Goal: Task Accomplishment & Management: Use online tool/utility

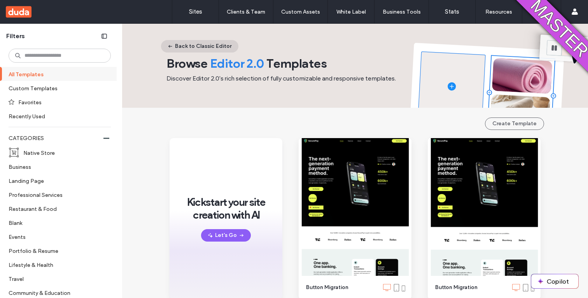
click at [212, 42] on button "Back to Classic Editor" at bounding box center [199, 46] width 77 height 12
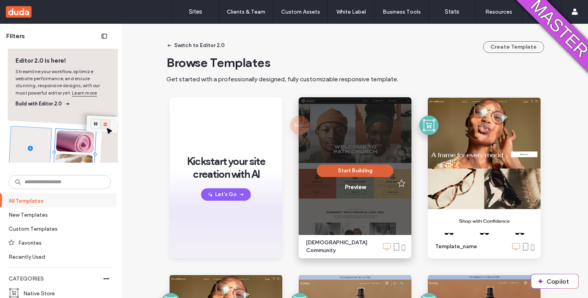
click at [324, 166] on button "Start Building" at bounding box center [355, 171] width 76 height 12
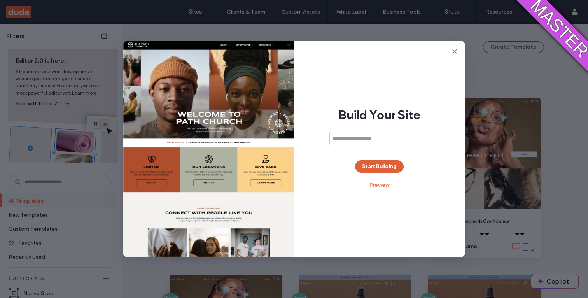
click at [373, 161] on button "Start Building" at bounding box center [379, 166] width 49 height 12
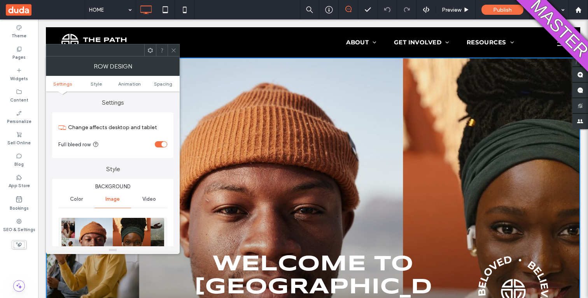
click at [175, 51] on icon at bounding box center [174, 50] width 6 height 6
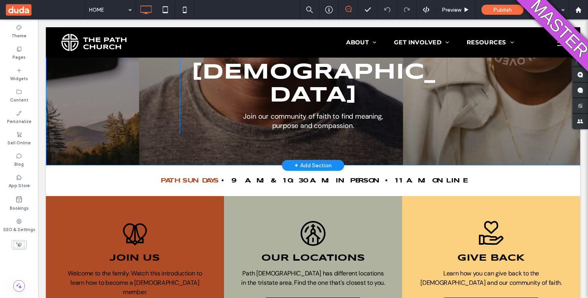
scroll to position [269, 0]
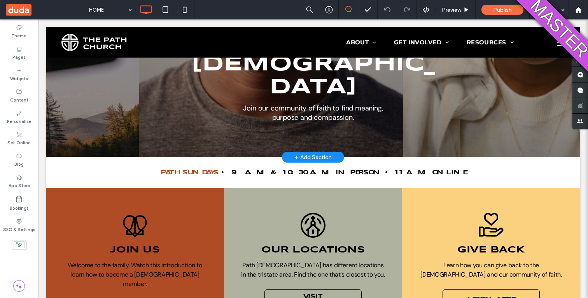
click at [299, 153] on div "+ Add Section" at bounding box center [312, 157] width 37 height 9
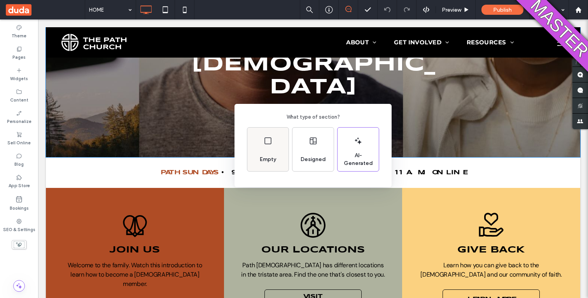
click at [278, 147] on div "Empty" at bounding box center [267, 150] width 41 height 44
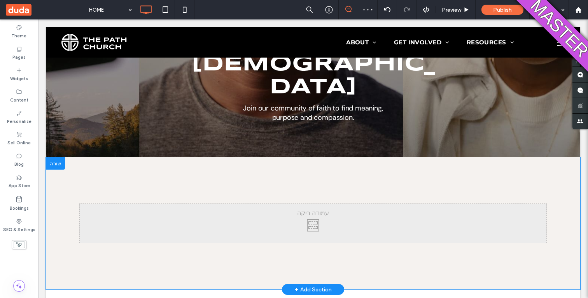
click at [293, 157] on div "Click To Paste Click To Paste Row + Add Section" at bounding box center [313, 223] width 534 height 132
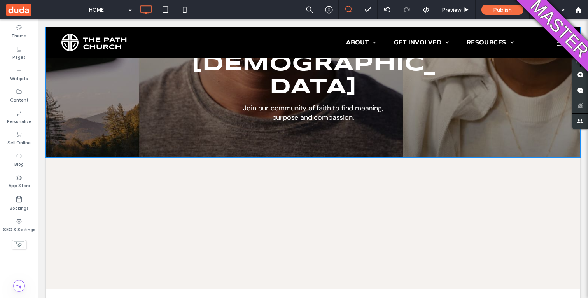
scroll to position [0, 0]
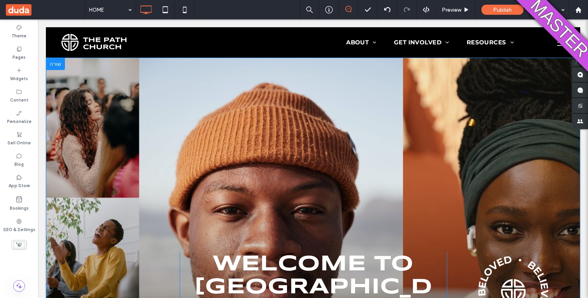
drag, startPoint x: 300, startPoint y: 96, endPoint x: 221, endPoint y: 83, distance: 79.3
click at [298, 96] on div "Click To Paste Welcome to [GEOGRAPHIC_DATA][DEMOGRAPHIC_DATA] Join our communit…" at bounding box center [313, 242] width 534 height 368
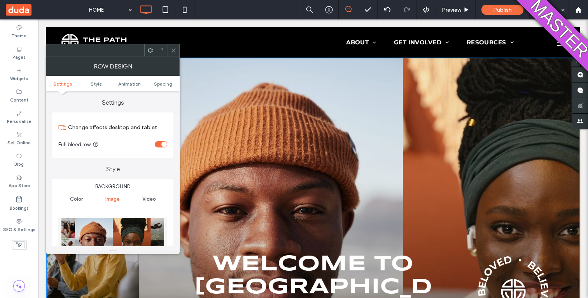
click at [172, 51] on icon at bounding box center [174, 50] width 6 height 6
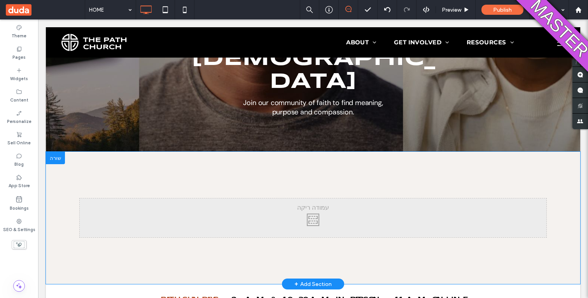
scroll to position [251, 0]
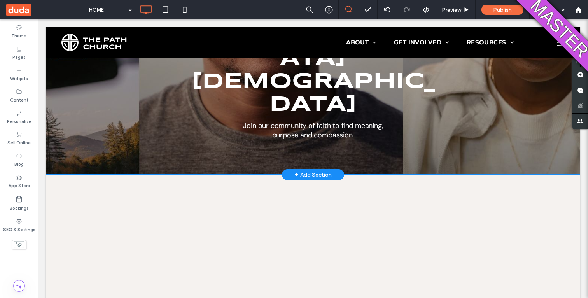
click at [303, 170] on div "+ Add Section" at bounding box center [312, 174] width 37 height 9
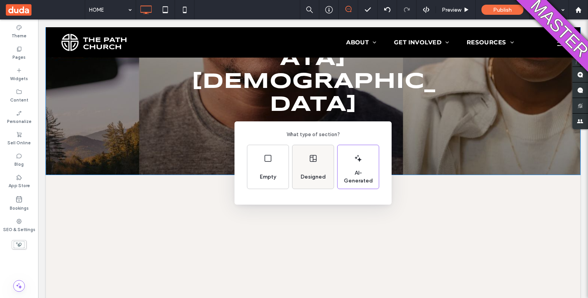
click at [305, 154] on div "Designed" at bounding box center [313, 167] width 41 height 44
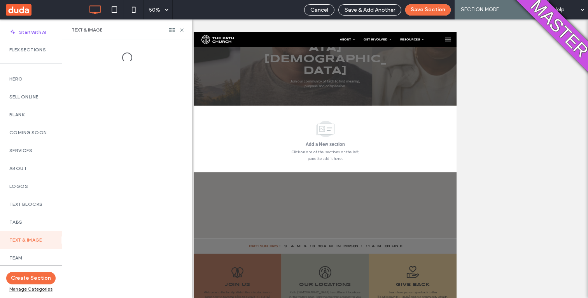
click at [39, 54] on div "Flex Sections" at bounding box center [31, 50] width 62 height 18
click at [37, 53] on div "Flex Sections" at bounding box center [31, 50] width 62 height 18
click at [33, 51] on label "Flex Sections" at bounding box center [30, 49] width 43 height 5
click at [31, 50] on label "Flex Sections" at bounding box center [30, 49] width 43 height 5
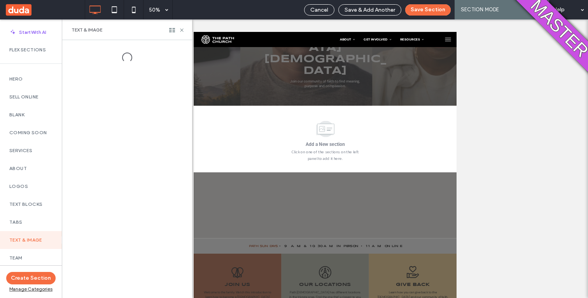
click at [31, 50] on label "Flex Sections" at bounding box center [30, 49] width 43 height 5
click at [19, 49] on label "Flex Sections" at bounding box center [30, 49] width 43 height 5
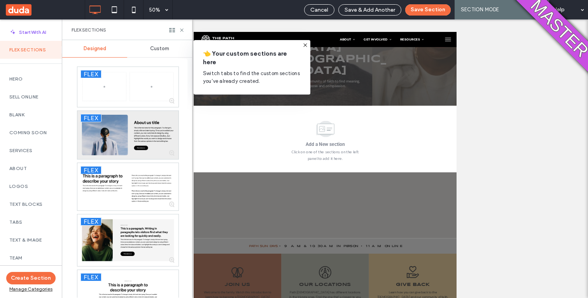
click at [128, 135] on div at bounding box center [127, 135] width 101 height 48
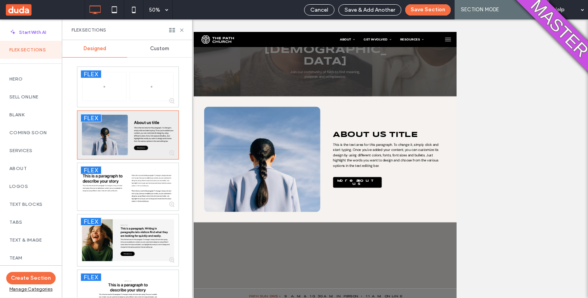
scroll to position [272, 0]
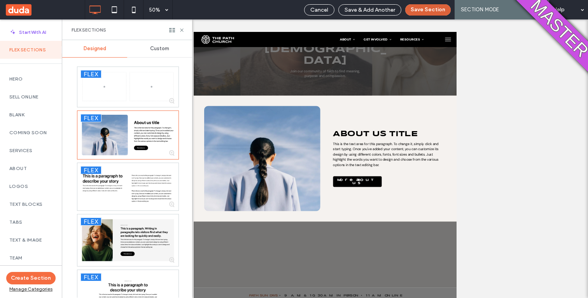
click at [419, 8] on button "Save Section" at bounding box center [428, 9] width 46 height 11
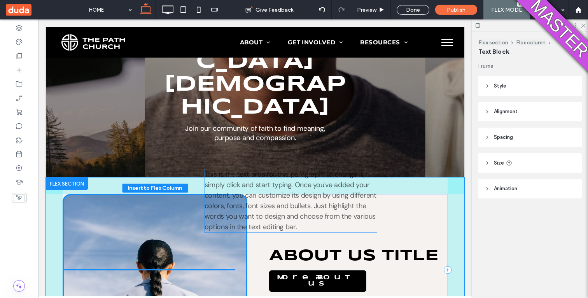
drag, startPoint x: 296, startPoint y: 239, endPoint x: 231, endPoint y: 221, distance: 67.5
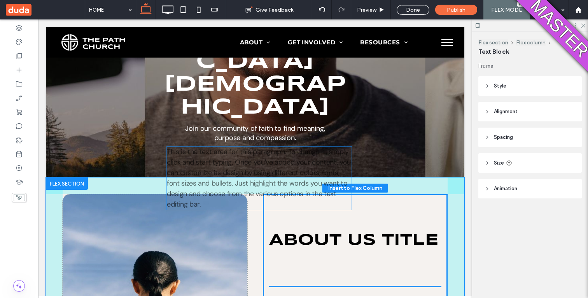
drag, startPoint x: 213, startPoint y: 215, endPoint x: 316, endPoint y: 193, distance: 105.8
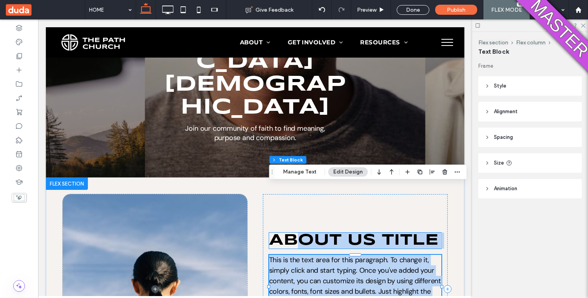
drag, startPoint x: 204, startPoint y: 182, endPoint x: 296, endPoint y: 169, distance: 93.1
click at [296, 177] on div "About us title This is the text area for this paragraph. To change it, simply c…" at bounding box center [255, 288] width 419 height 223
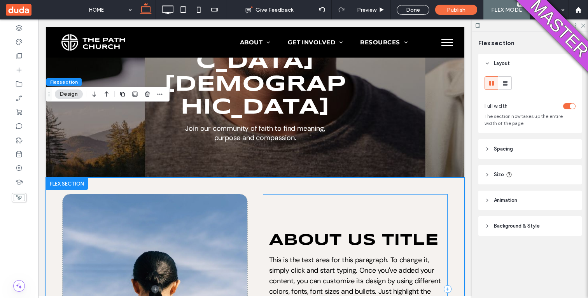
click at [305, 194] on div "About us title This is the text area for this paragraph. To change it, simply c…" at bounding box center [355, 289] width 185 height 190
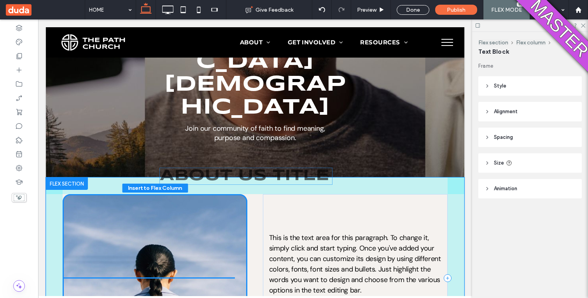
drag, startPoint x: 303, startPoint y: 166, endPoint x: 184, endPoint y: 172, distance: 119.2
type input "**"
type input "****"
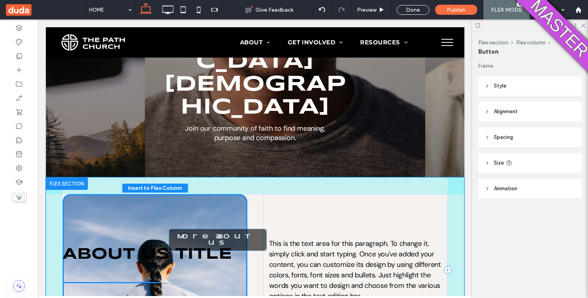
drag, startPoint x: 277, startPoint y: 236, endPoint x: 176, endPoint y: 232, distance: 101.2
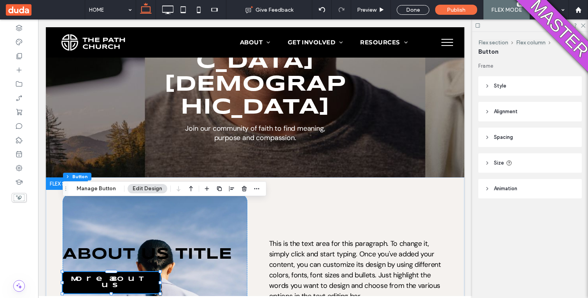
click at [185, 224] on div "About us title More about us" at bounding box center [155, 269] width 185 height 151
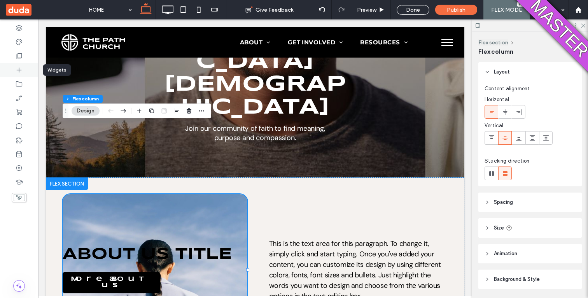
click at [23, 74] on div at bounding box center [19, 70] width 38 height 14
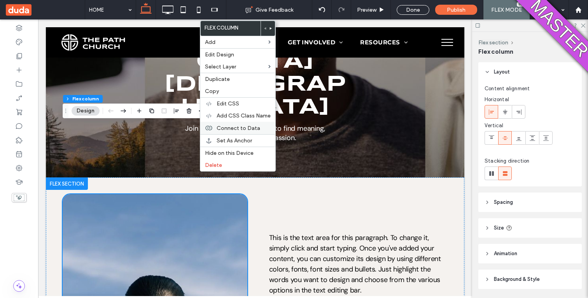
click at [232, 128] on span "Connect to Data" at bounding box center [239, 128] width 44 height 7
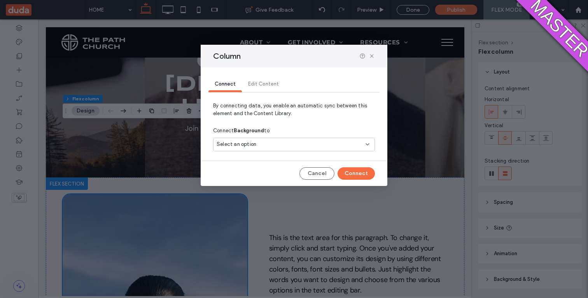
click at [232, 140] on div "Select an option" at bounding box center [294, 145] width 162 height 14
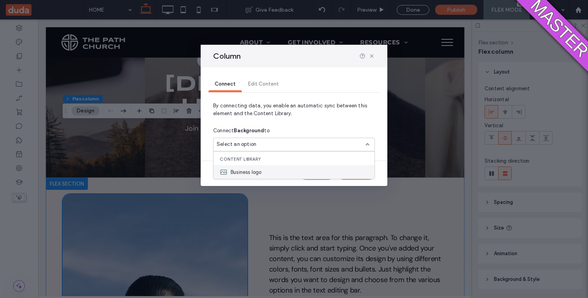
click at [231, 168] on span "Business logo" at bounding box center [246, 172] width 31 height 8
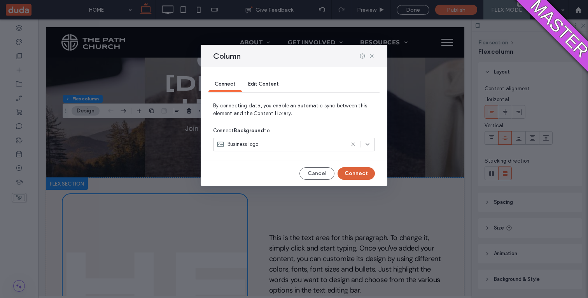
click at [350, 171] on button "Connect" at bounding box center [356, 173] width 37 height 12
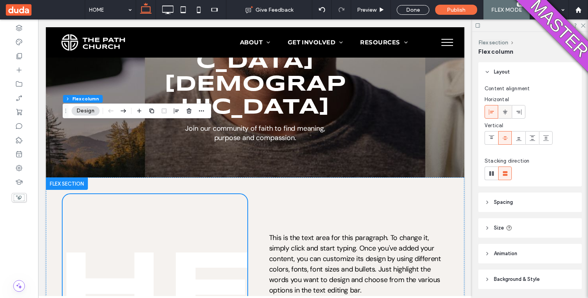
click at [506, 116] on span at bounding box center [505, 111] width 6 height 13
click at [518, 113] on icon at bounding box center [519, 112] width 6 height 6
click at [518, 136] on icon at bounding box center [519, 138] width 6 height 6
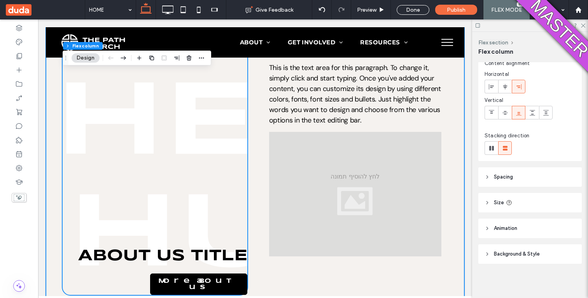
scroll to position [441, 0]
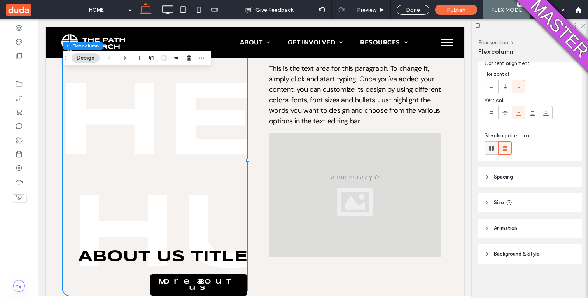
click at [491, 145] on icon at bounding box center [492, 148] width 8 height 8
type input "*"
type input "**"
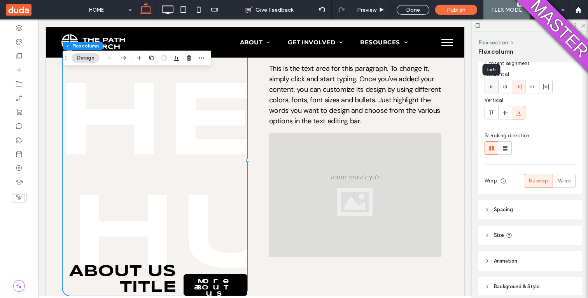
click at [493, 85] on icon at bounding box center [492, 87] width 6 height 6
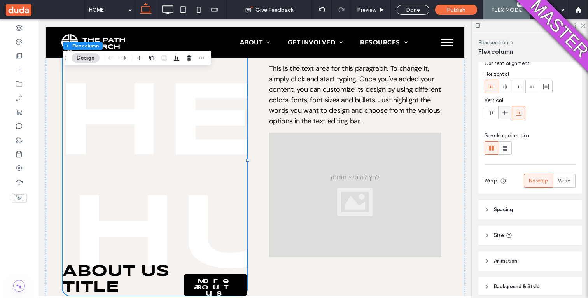
click at [501, 113] on div at bounding box center [505, 112] width 13 height 13
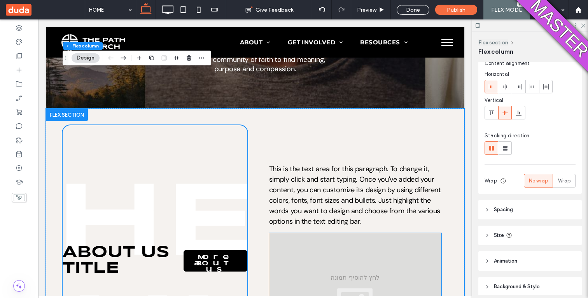
scroll to position [317, 0]
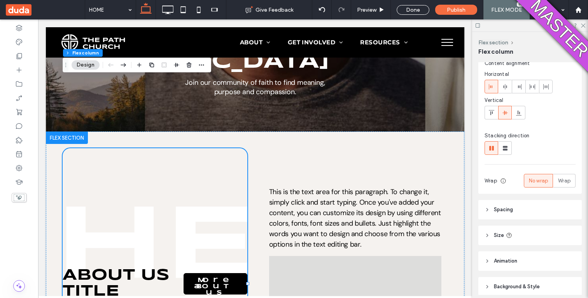
click at [512, 209] on span "Spacing" at bounding box center [503, 210] width 19 height 8
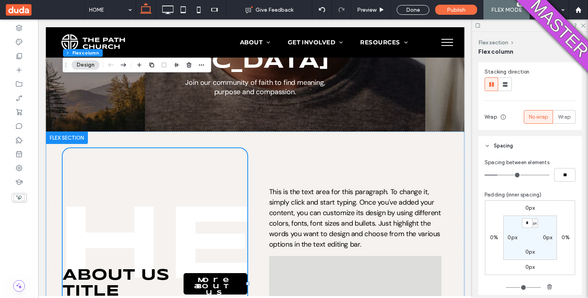
scroll to position [104, 0]
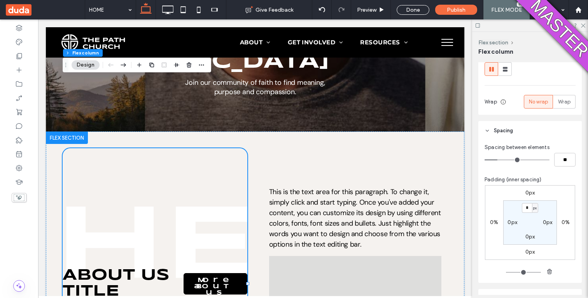
type input "*"
type input "**"
type input "*"
click at [512, 159] on input "range" at bounding box center [517, 159] width 65 height 1
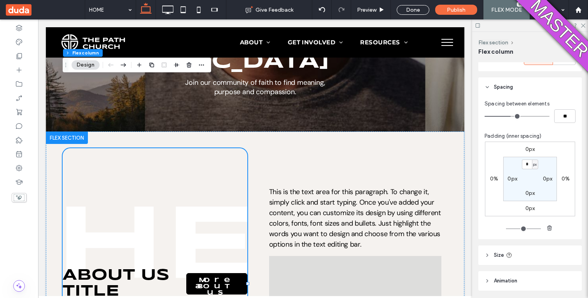
scroll to position [200, 0]
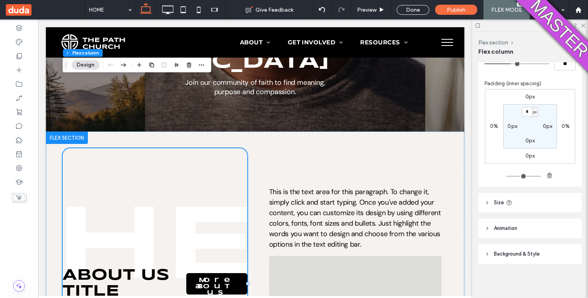
click at [502, 195] on header "Size" at bounding box center [529, 202] width 103 height 19
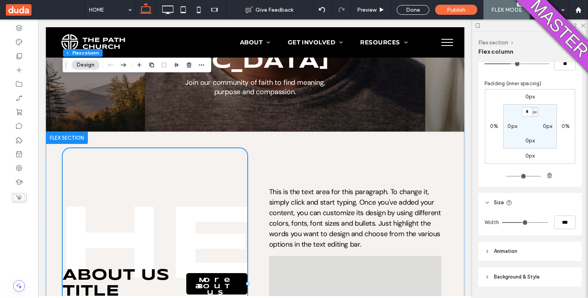
type input "**"
type input "***"
type input "**"
type input "***"
type input "**"
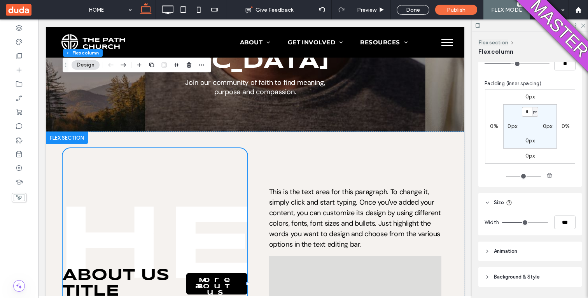
type input "***"
type input "**"
type input "***"
type input "**"
type input "***"
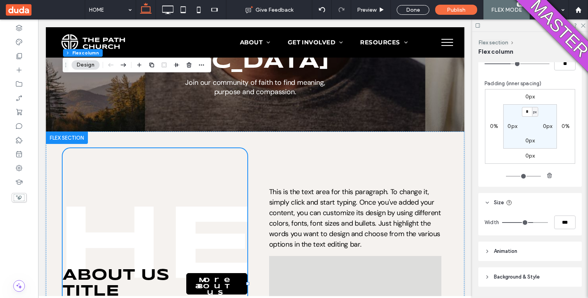
type input "**"
type input "***"
drag, startPoint x: 523, startPoint y: 225, endPoint x: 532, endPoint y: 221, distance: 9.8
type input "**"
click at [532, 222] on input "range" at bounding box center [525, 222] width 46 height 1
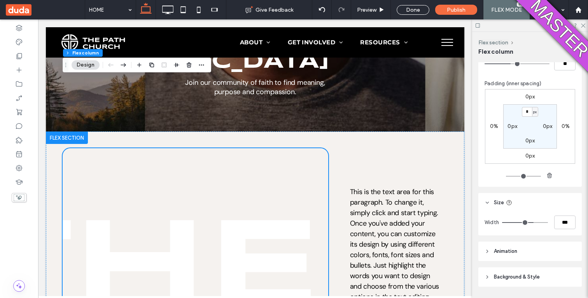
scroll to position [223, 0]
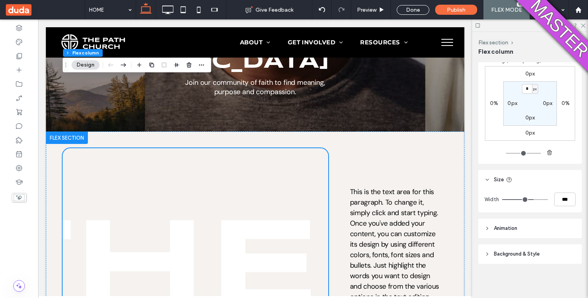
click at [507, 223] on header "Animation" at bounding box center [529, 228] width 103 height 19
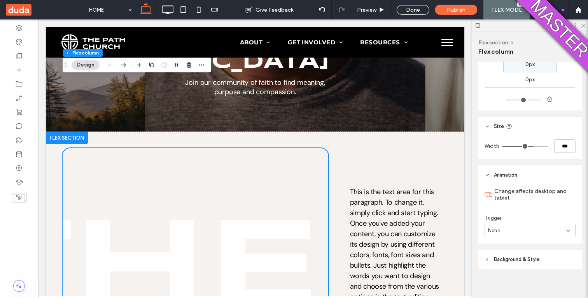
click at [496, 258] on span "Background & Style" at bounding box center [517, 260] width 46 height 8
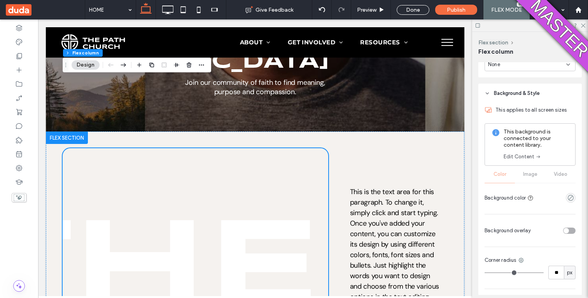
scroll to position [444, 0]
click at [573, 234] on div at bounding box center [554, 229] width 41 height 14
click at [573, 230] on div "toggle" at bounding box center [569, 229] width 12 height 6
click at [568, 254] on div "rgba(255, 255, 255, 1)" at bounding box center [571, 252] width 7 height 7
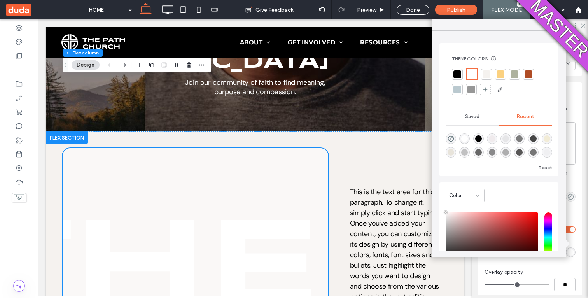
click at [525, 228] on div "saturation and value" at bounding box center [492, 237] width 93 height 50
type input "*******"
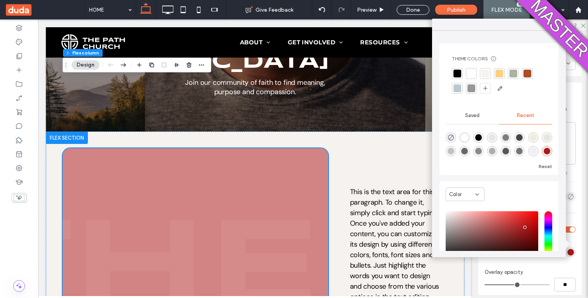
click at [555, 28] on div at bounding box center [560, 25] width 12 height 12
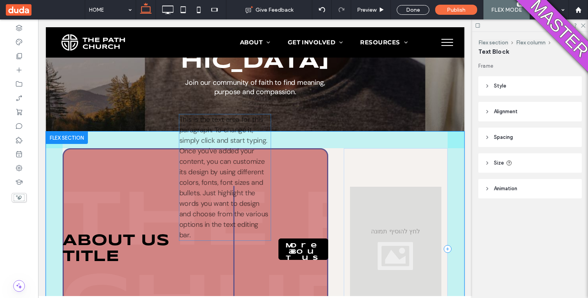
drag, startPoint x: 368, startPoint y: 173, endPoint x: 197, endPoint y: 170, distance: 170.4
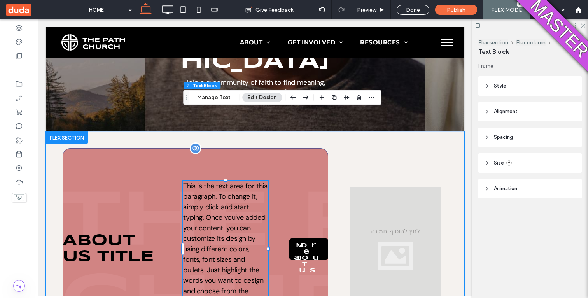
click at [285, 191] on div "About us title This is the text area for this paragraph. To change it, simply c…" at bounding box center [196, 248] width 266 height 201
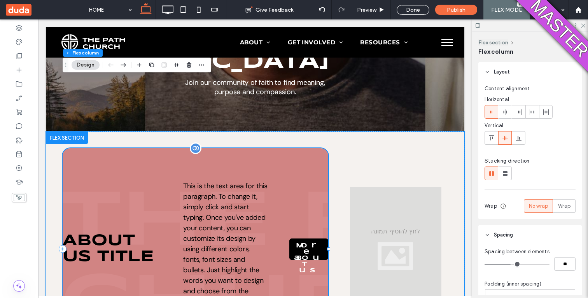
click at [290, 148] on div "About us title This is the text area for this paragraph. To change it, simply c…" at bounding box center [196, 248] width 266 height 201
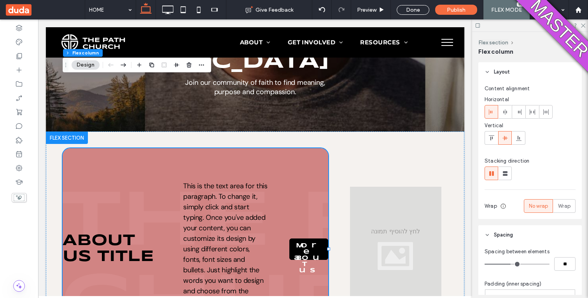
click at [128, 67] on div "Flex section Flex column Design" at bounding box center [137, 65] width 149 height 15
click at [126, 66] on icon "button" at bounding box center [123, 65] width 9 height 14
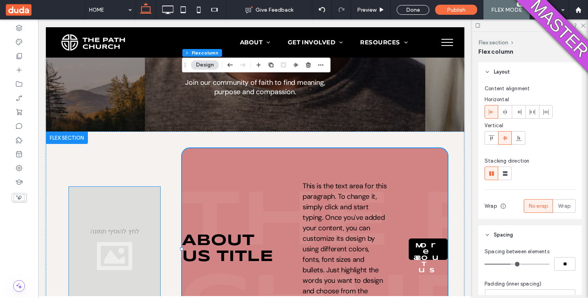
click at [126, 187] on div at bounding box center [114, 249] width 91 height 124
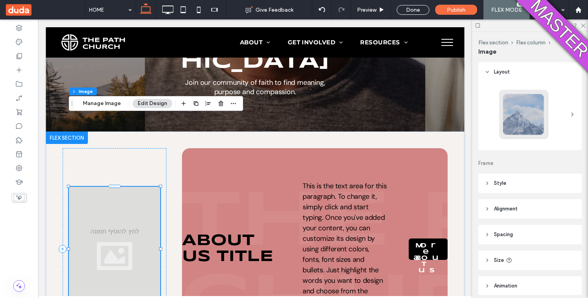
click at [125, 187] on div at bounding box center [114, 249] width 91 height 124
click at [218, 233] on span "About us title" at bounding box center [227, 248] width 91 height 31
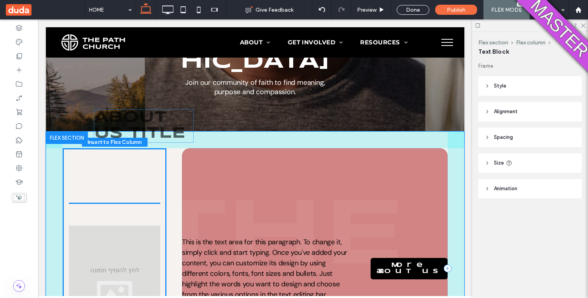
drag, startPoint x: 218, startPoint y: 190, endPoint x: 127, endPoint y: 132, distance: 108.1
type input "***"
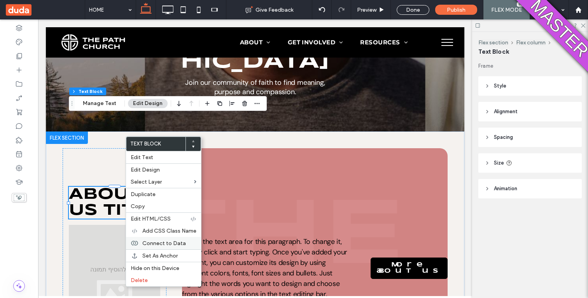
click at [146, 242] on span "Connect to Data" at bounding box center [164, 243] width 44 height 7
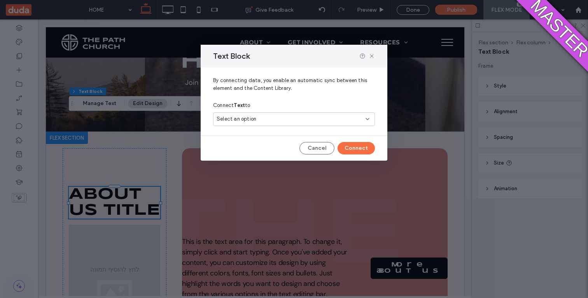
click at [246, 120] on span "Select an option" at bounding box center [237, 119] width 40 height 8
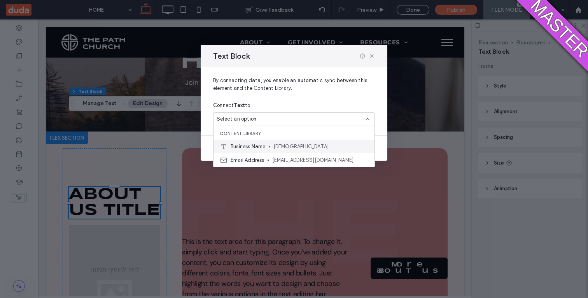
click at [243, 147] on span "Business Name" at bounding box center [248, 147] width 35 height 8
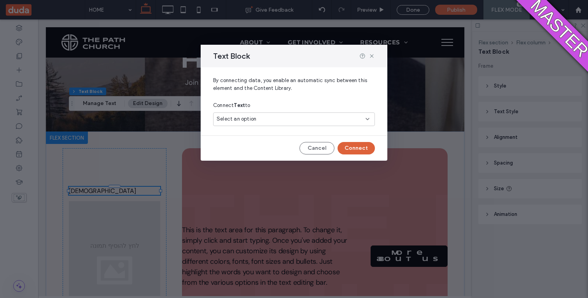
click at [350, 149] on button "Connect" at bounding box center [356, 148] width 37 height 12
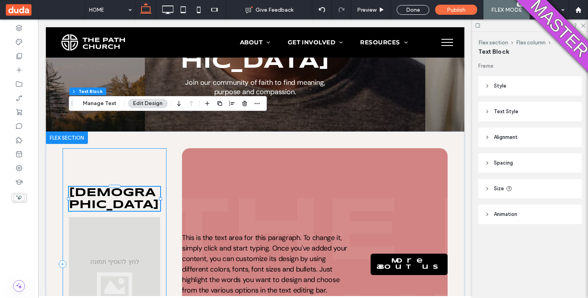
click at [140, 148] on div "[DEMOGRAPHIC_DATA]" at bounding box center [115, 264] width 104 height 232
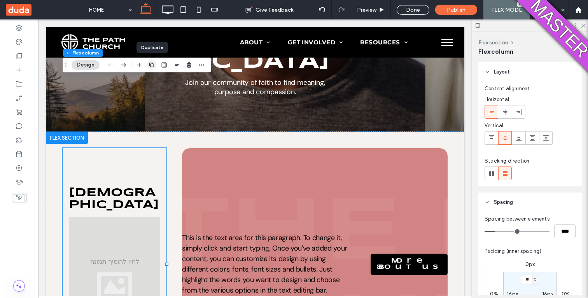
click at [151, 64] on icon "button" at bounding box center [152, 65] width 6 height 6
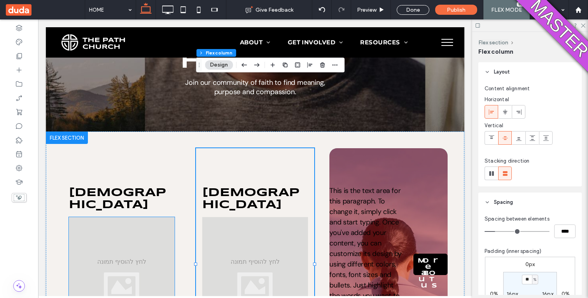
click at [144, 217] on div at bounding box center [122, 279] width 106 height 124
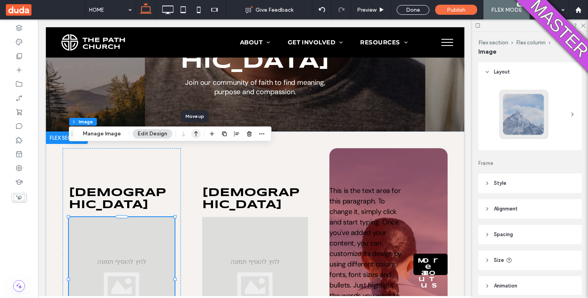
click at [192, 131] on icon "button" at bounding box center [195, 134] width 9 height 14
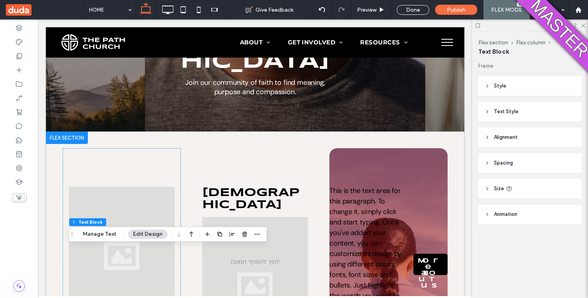
click at [488, 86] on icon at bounding box center [487, 85] width 5 height 5
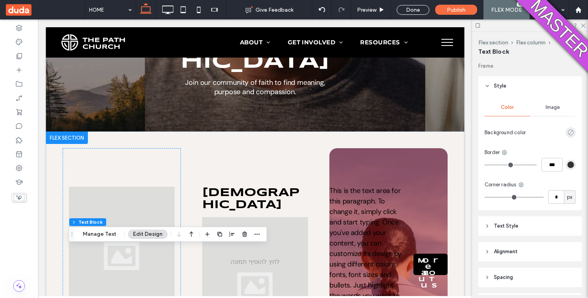
click at [569, 131] on icon "rgba(0, 0, 0, 0)" at bounding box center [571, 132] width 7 height 7
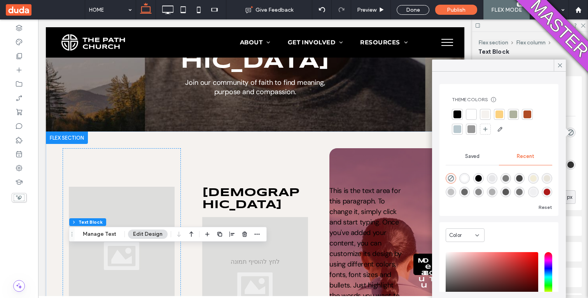
click at [503, 109] on div at bounding box center [499, 114] width 11 height 11
click at [555, 69] on div at bounding box center [560, 66] width 12 height 12
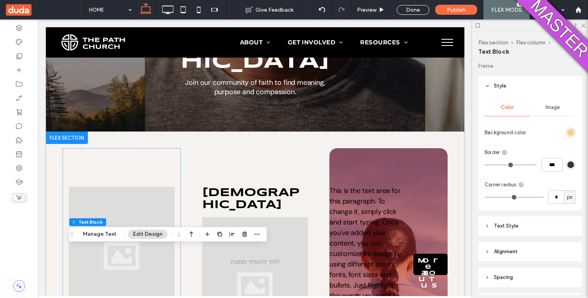
type input "*"
type input "***"
type input "*"
click at [494, 165] on input "range" at bounding box center [511, 165] width 52 height 1
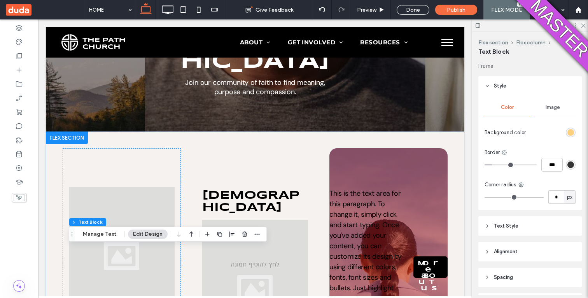
type input "**"
click at [502, 197] on input "range" at bounding box center [514, 197] width 59 height 1
click at [505, 221] on header "Text Style" at bounding box center [529, 225] width 103 height 19
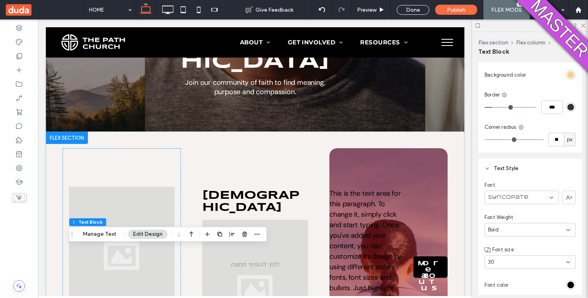
scroll to position [73, 0]
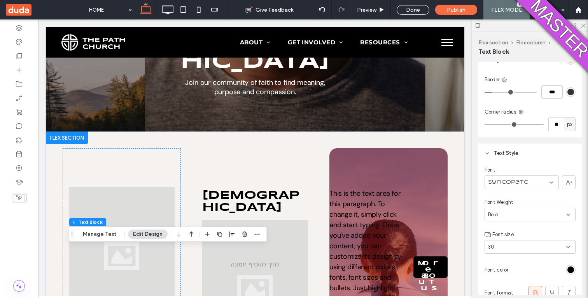
click at [506, 186] on div "Syncopate" at bounding box center [522, 182] width 74 height 14
click at [507, 224] on span "[PERSON_NAME]" at bounding box center [508, 223] width 41 height 8
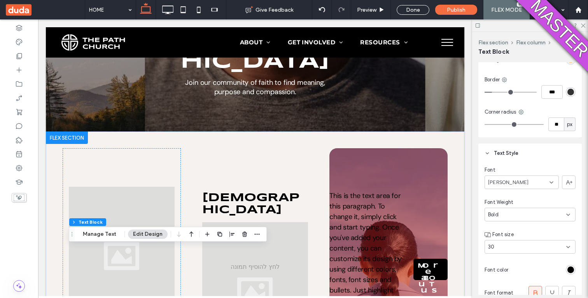
click at [507, 224] on div "Font [PERSON_NAME] Sans Font Weight Bold Font size 30 Font color Font format Al…" at bounding box center [529, 257] width 103 height 189
click at [508, 247] on div "30" at bounding box center [525, 247] width 75 height 8
click at [504, 213] on div "12" at bounding box center [530, 220] width 90 height 14
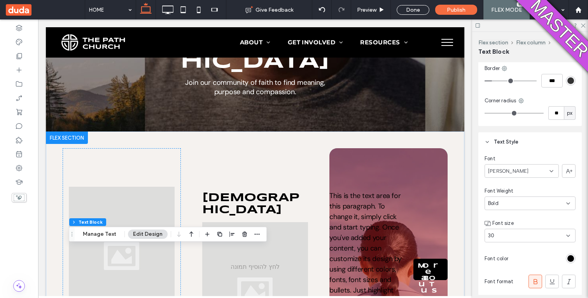
scroll to position [87, 0]
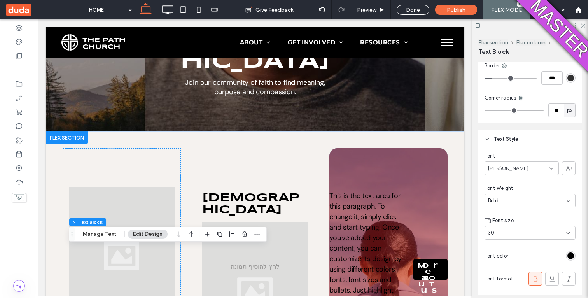
click at [505, 230] on div "30" at bounding box center [525, 233] width 75 height 8
click at [504, 177] on div "10" at bounding box center [530, 179] width 90 height 14
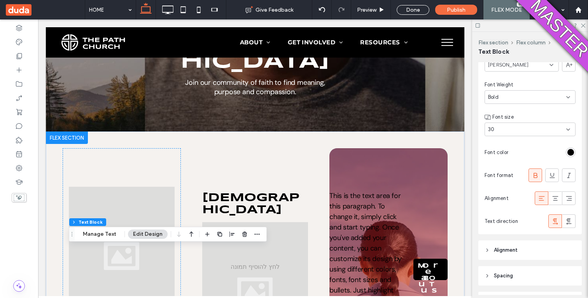
scroll to position [194, 0]
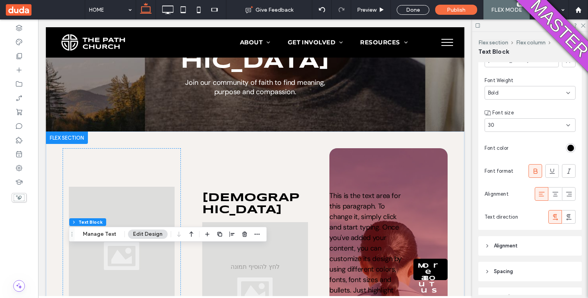
click at [571, 147] on div "rgb(0, 0, 0)" at bounding box center [571, 148] width 7 height 7
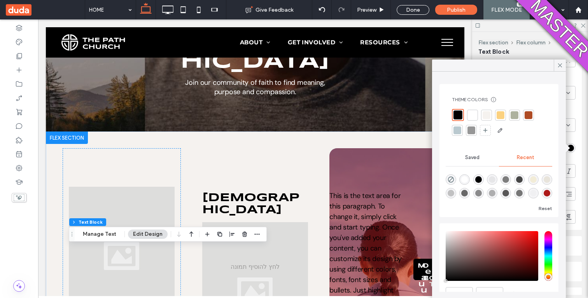
click at [547, 194] on div "rgba(173, 25, 25, 1)" at bounding box center [547, 193] width 7 height 7
type input "*******"
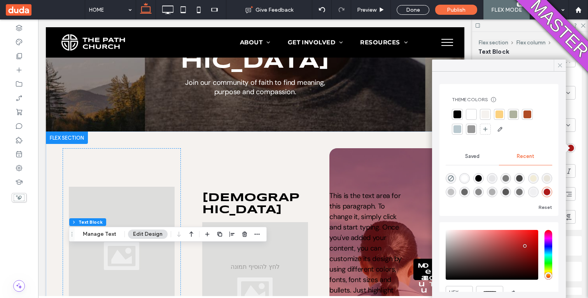
click at [559, 63] on icon at bounding box center [560, 65] width 7 height 7
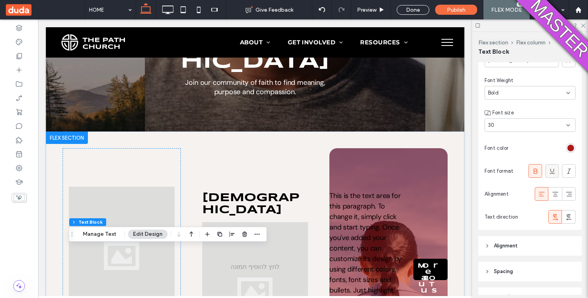
click at [551, 173] on icon at bounding box center [552, 171] width 8 height 8
click at [554, 193] on icon at bounding box center [556, 194] width 8 height 8
click at [564, 218] on div at bounding box center [568, 216] width 13 height 13
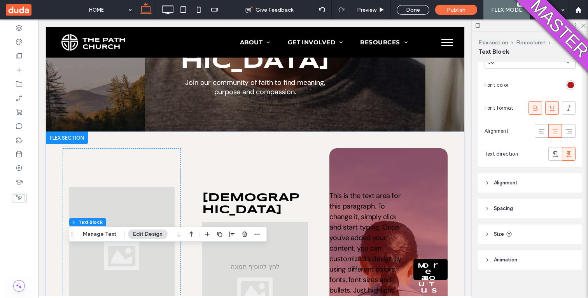
scroll to position [263, 0]
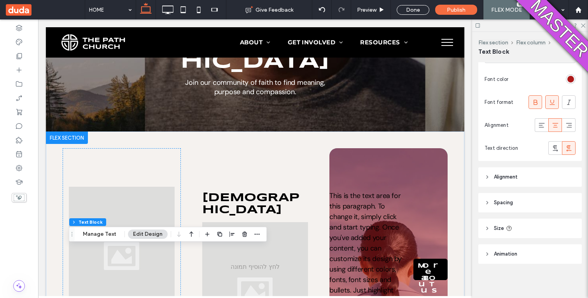
click at [528, 179] on header "Alignment" at bounding box center [529, 176] width 103 height 19
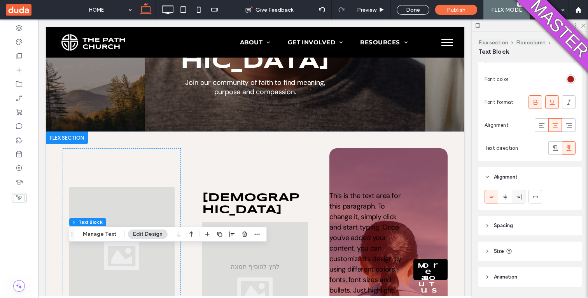
click at [522, 196] on div at bounding box center [518, 196] width 13 height 13
click at [509, 201] on div at bounding box center [505, 196] width 13 height 13
click at [493, 199] on icon at bounding box center [492, 197] width 6 height 6
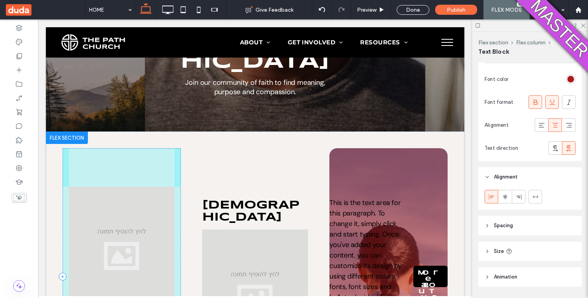
drag, startPoint x: 173, startPoint y: 264, endPoint x: 128, endPoint y: 265, distance: 44.3
click at [128, 265] on div "[DEMOGRAPHIC_DATA] 58% , 86px The Path [DEMOGRAPHIC_DATA] This is the text area…" at bounding box center [255, 276] width 419 height 290
type input "**"
type input "****"
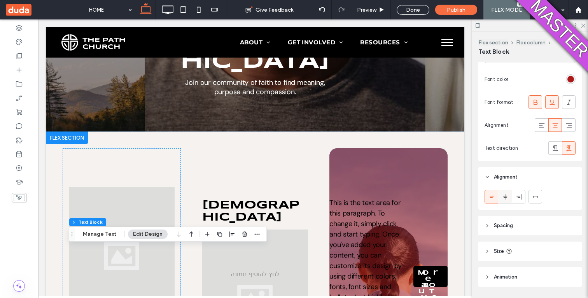
click at [503, 196] on icon at bounding box center [505, 197] width 6 height 6
click at [516, 196] on icon at bounding box center [519, 197] width 6 height 6
click at [504, 195] on icon at bounding box center [505, 197] width 6 height 6
click at [497, 196] on div at bounding box center [491, 196] width 13 height 13
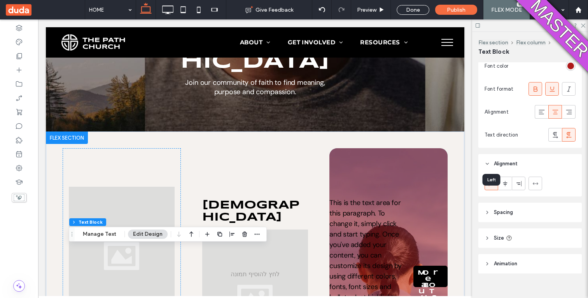
scroll to position [286, 0]
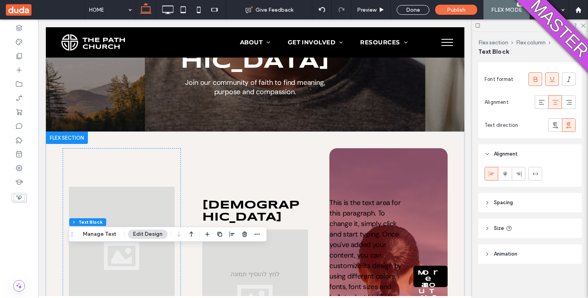
click at [496, 201] on span "Spacing" at bounding box center [503, 203] width 19 height 8
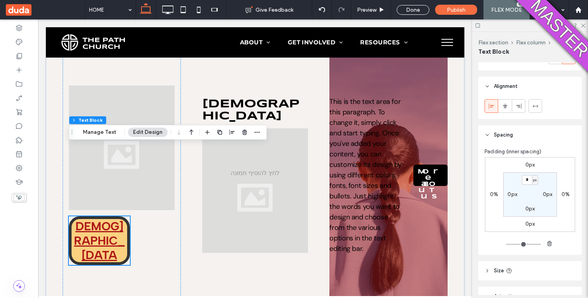
scroll to position [420, 0]
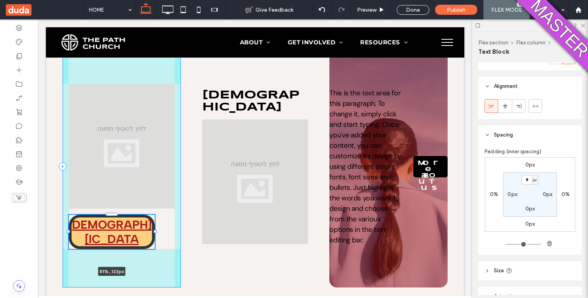
drag, startPoint x: 130, startPoint y: 169, endPoint x: 154, endPoint y: 170, distance: 24.9
click at [69, 215] on div at bounding box center [69, 215] width 0 height 0
type input "**"
type input "****"
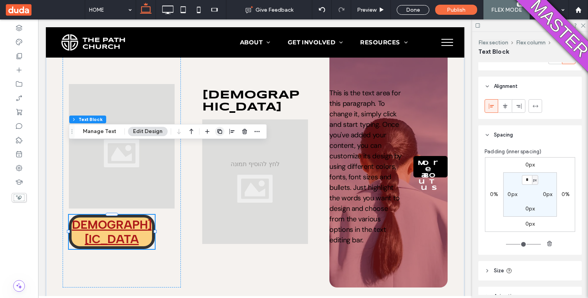
click at [218, 128] on span "button" at bounding box center [219, 131] width 9 height 9
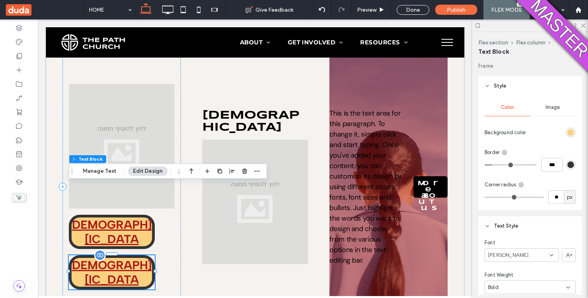
click at [109, 255] on div "[DEMOGRAPHIC_DATA]" at bounding box center [112, 272] width 86 height 34
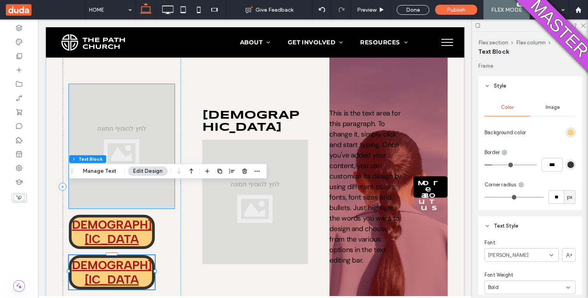
click at [121, 127] on div at bounding box center [122, 146] width 106 height 124
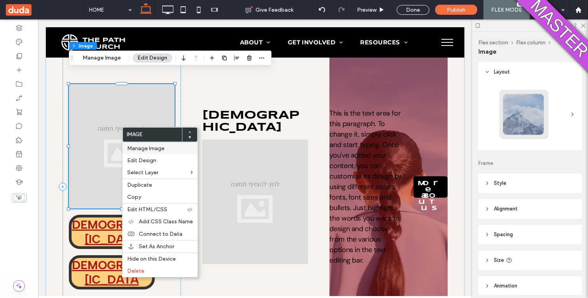
click at [141, 149] on span "Manage Image" at bounding box center [145, 148] width 37 height 7
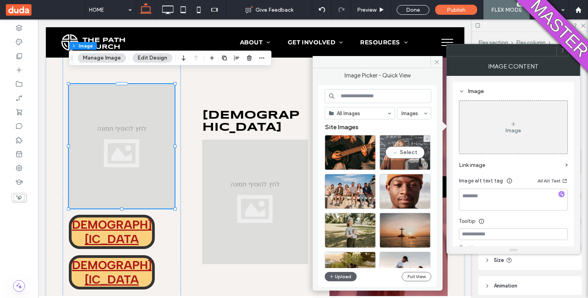
click at [395, 151] on div "Select" at bounding box center [405, 152] width 51 height 35
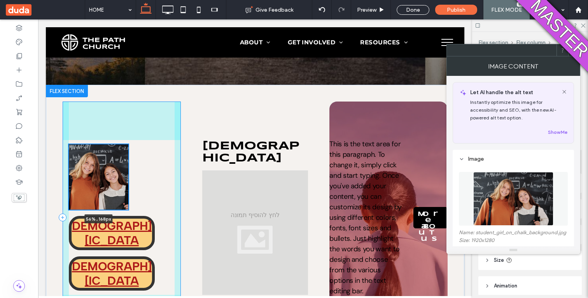
scroll to position [362, 0]
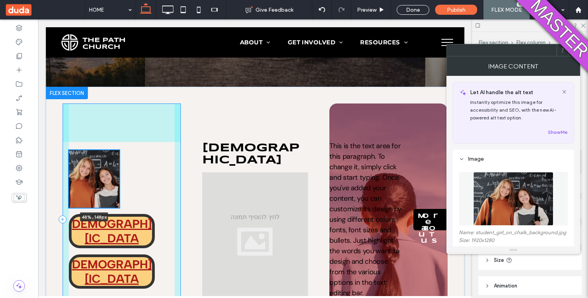
drag, startPoint x: 174, startPoint y: 138, endPoint x: 118, endPoint y: 105, distance: 64.9
click at [118, 105] on div "48% , 148px The Path [DEMOGRAPHIC_DATA] [DEMOGRAPHIC_DATA] The Path [DEMOGRAPHI…" at bounding box center [255, 219] width 419 height 265
type input "**"
type input "****"
type input "***"
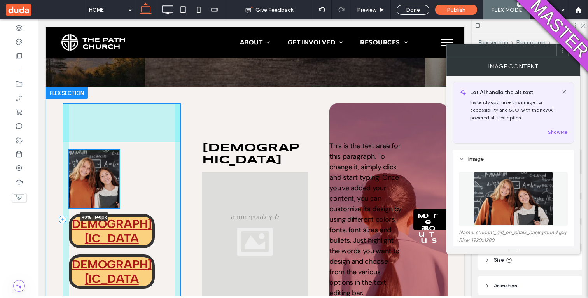
type input "***"
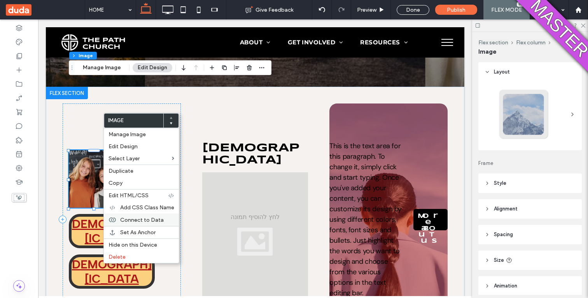
click at [127, 220] on span "Connect to Data" at bounding box center [142, 220] width 44 height 7
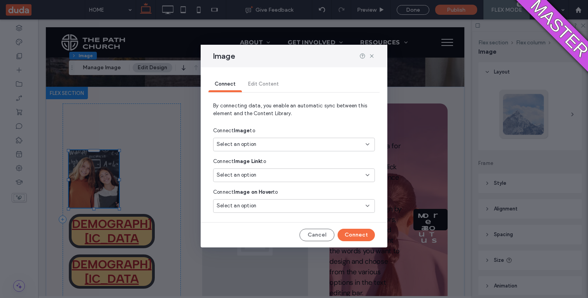
click at [264, 138] on div "Select an option" at bounding box center [294, 145] width 162 height 14
click at [251, 168] on span "Business logo" at bounding box center [246, 172] width 31 height 8
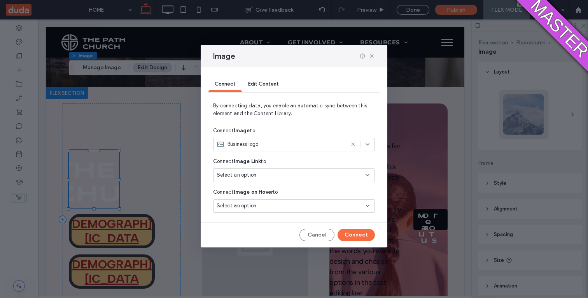
click at [223, 174] on span "Select an option" at bounding box center [237, 175] width 40 height 8
click at [240, 203] on span "Email Address" at bounding box center [248, 203] width 34 height 8
click at [252, 203] on span "Select an option" at bounding box center [237, 206] width 40 height 8
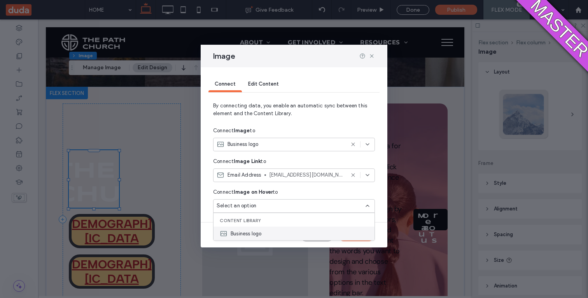
click at [243, 230] on span "Business logo" at bounding box center [246, 233] width 31 height 8
click at [358, 241] on button "Connect" at bounding box center [356, 235] width 37 height 12
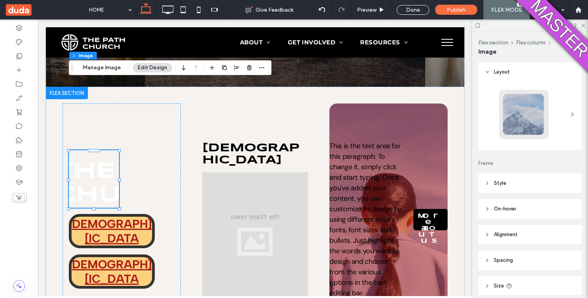
click at [500, 211] on span "On-hover" at bounding box center [505, 209] width 22 height 8
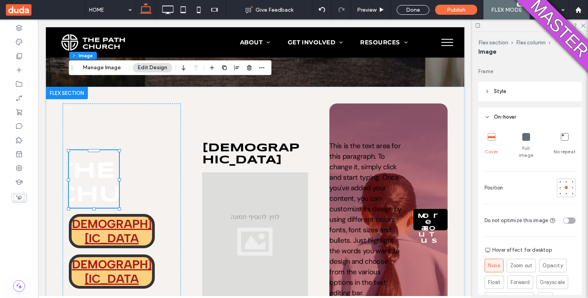
scroll to position [92, 0]
click at [526, 111] on header "On-hover" at bounding box center [529, 116] width 103 height 19
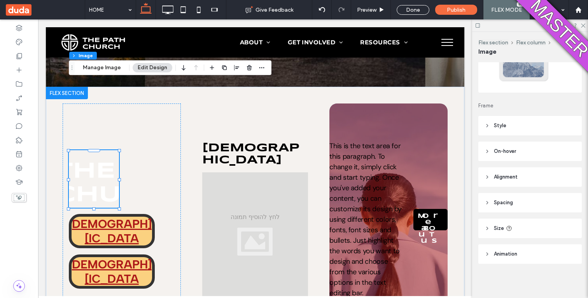
scroll to position [58, 0]
click at [503, 156] on header "On-hover" at bounding box center [529, 151] width 103 height 19
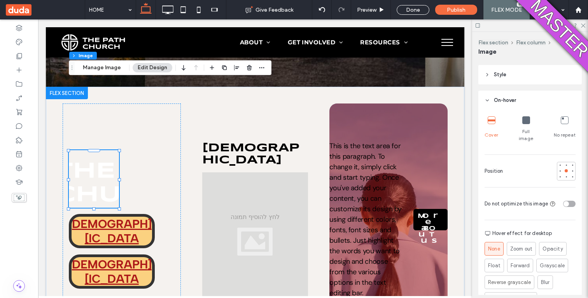
scroll to position [128, 0]
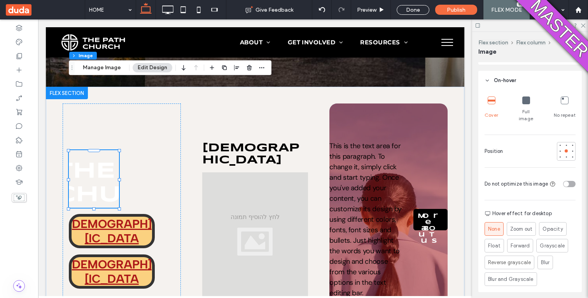
click at [572, 181] on div "toggle" at bounding box center [569, 184] width 12 height 6
click at [571, 181] on div "toggle" at bounding box center [572, 183] width 5 height 5
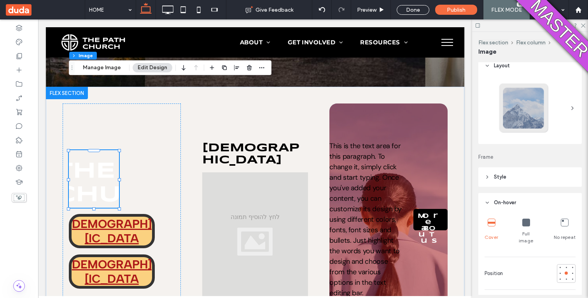
scroll to position [8, 0]
click at [490, 203] on header "On-hover" at bounding box center [529, 200] width 103 height 19
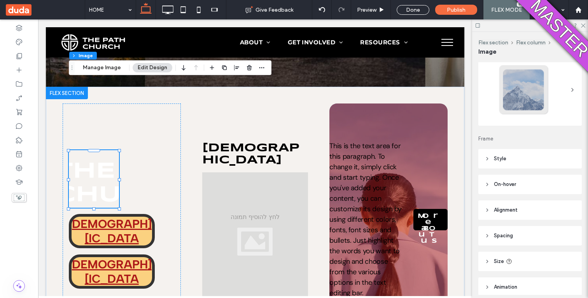
scroll to position [0, 0]
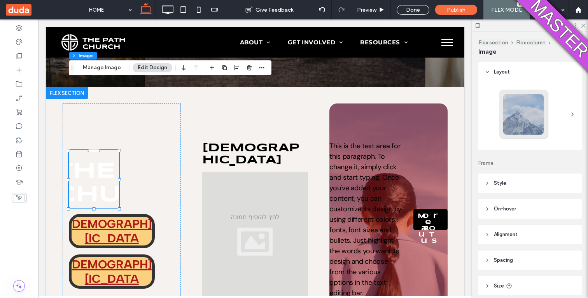
click at [490, 205] on header "On-hover" at bounding box center [529, 208] width 103 height 19
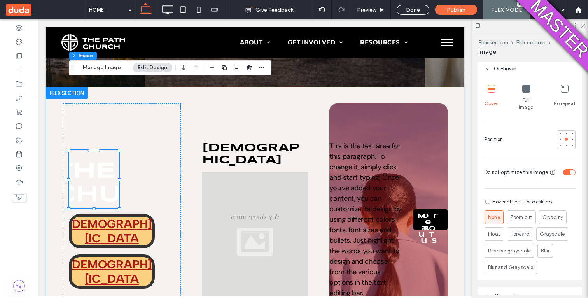
scroll to position [143, 0]
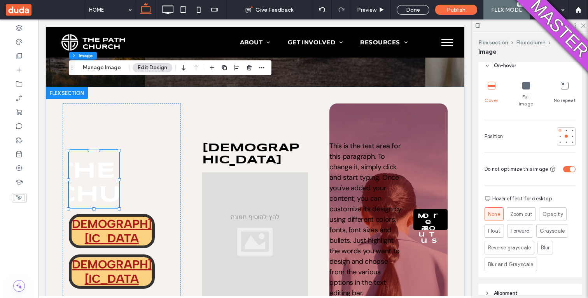
click at [559, 128] on div at bounding box center [559, 130] width 5 height 5
click at [526, 88] on icon at bounding box center [526, 86] width 8 height 8
click at [569, 90] on div "No repeat" at bounding box center [565, 95] width 22 height 32
click at [494, 85] on icon at bounding box center [492, 86] width 8 height 8
click at [491, 87] on icon at bounding box center [492, 86] width 8 height 8
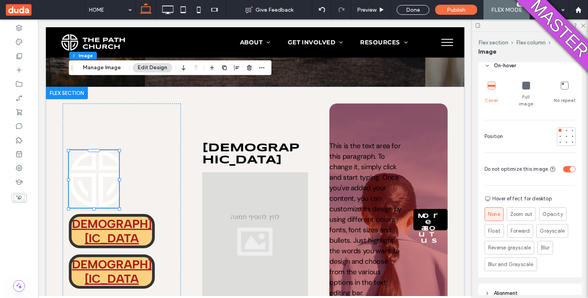
click at [524, 85] on icon at bounding box center [526, 86] width 8 height 8
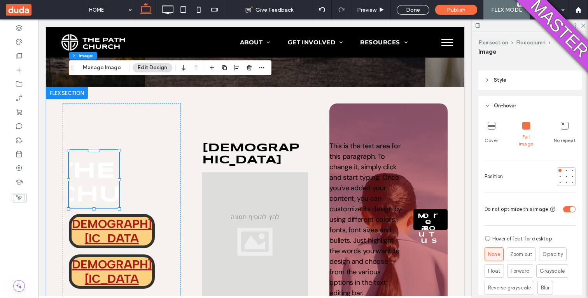
scroll to position [102, 0]
click at [490, 117] on div "Cover Full image No repeat Position Do not optimize this image Hover effect for…" at bounding box center [529, 218] width 103 height 202
click at [490, 110] on header "On-hover" at bounding box center [529, 106] width 103 height 19
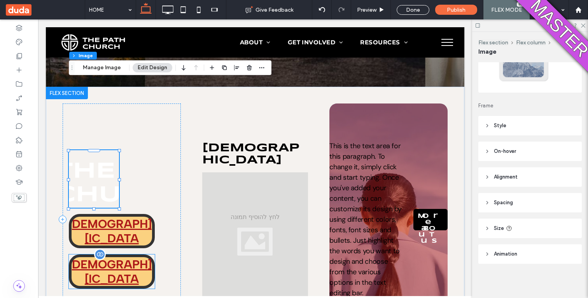
scroll to position [382, 0]
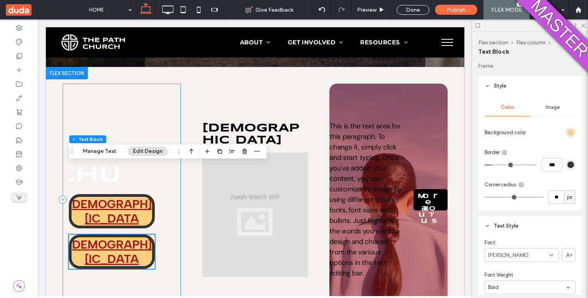
type input "*"
type input "***"
type input "**"
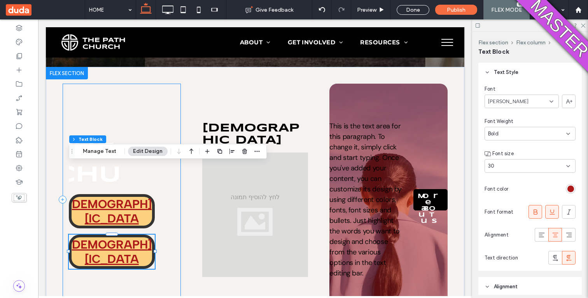
scroll to position [154, 0]
click at [26, 45] on div at bounding box center [19, 42] width 38 height 14
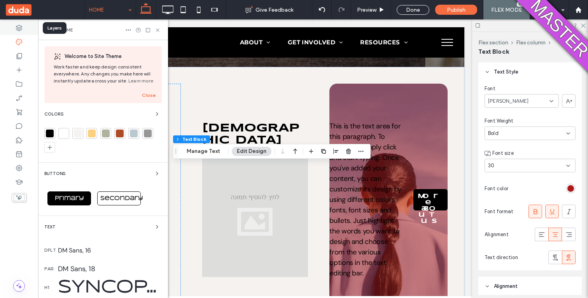
click at [16, 26] on use at bounding box center [19, 28] width 6 height 6
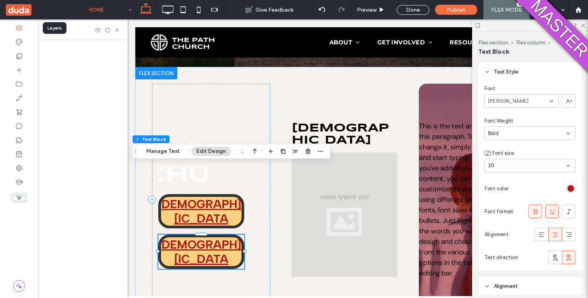
scroll to position [0, 89]
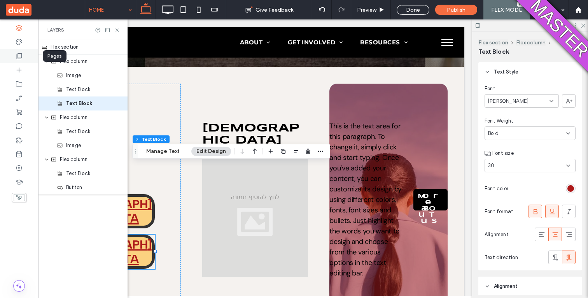
click at [20, 59] on use at bounding box center [19, 56] width 5 height 6
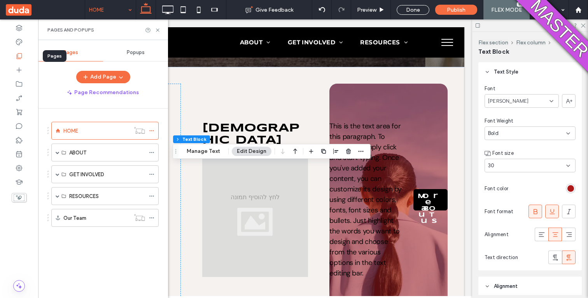
scroll to position [0, 0]
click at [93, 82] on button "Add Page" at bounding box center [103, 77] width 54 height 12
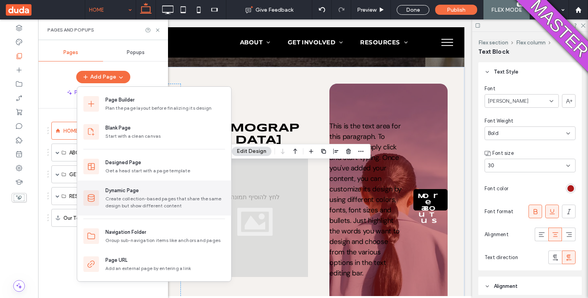
click at [103, 195] on div "Dynamic Page Create collection-based pages that share the same design but show …" at bounding box center [154, 197] width 154 height 35
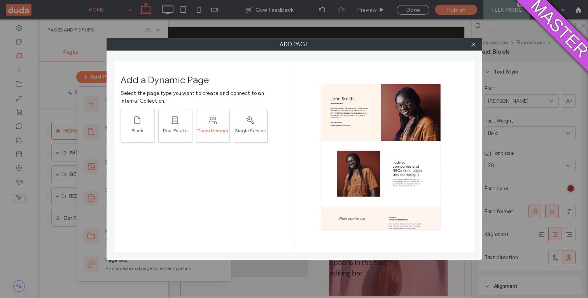
click at [205, 132] on div "Team Member" at bounding box center [212, 130] width 33 height 5
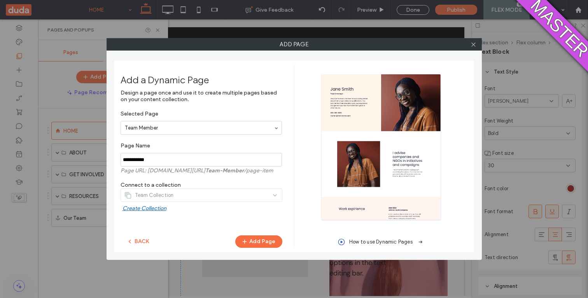
click at [247, 249] on div "Add a Dynamic Page Design a page once and use it to create multiple pages based…" at bounding box center [294, 156] width 360 height 191
click at [247, 238] on icon "button" at bounding box center [245, 241] width 6 height 6
